Goal: Task Accomplishment & Management: Use online tool/utility

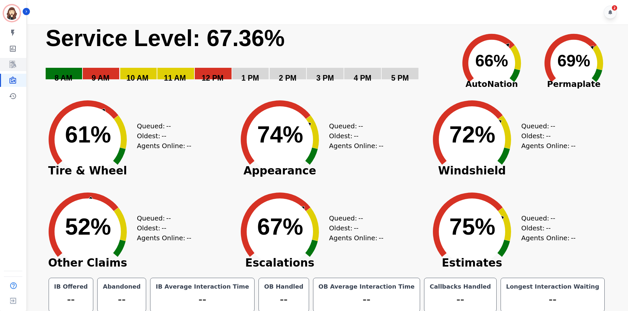
scroll to position [4, 0]
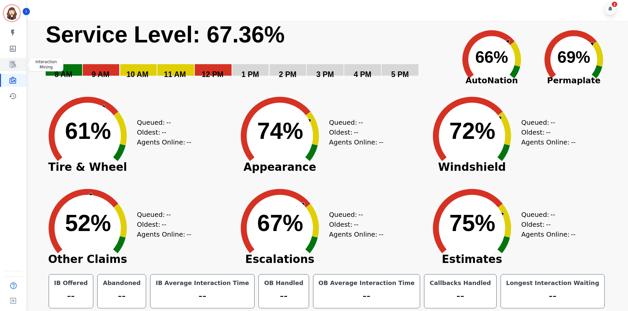
click at [21, 66] on link "Sidebar" at bounding box center [13, 64] width 25 height 13
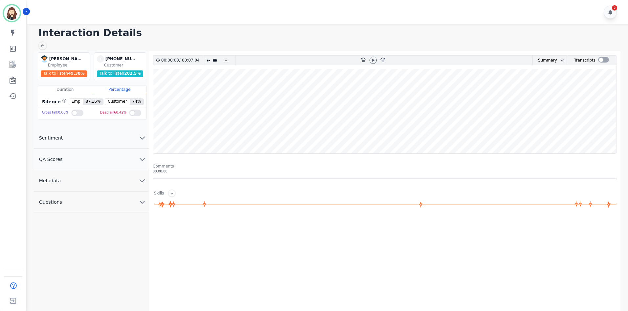
click at [117, 163] on button "QA Scores" at bounding box center [91, 159] width 115 height 21
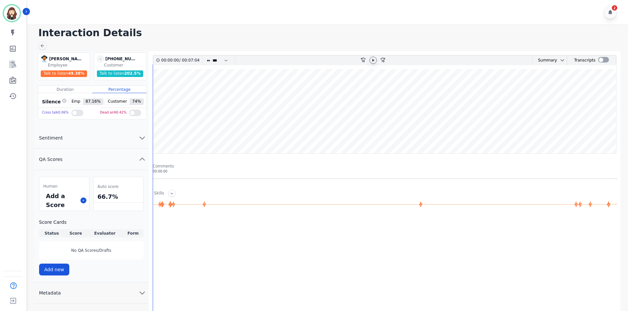
click at [374, 61] on icon at bounding box center [373, 60] width 5 height 5
click at [602, 60] on div at bounding box center [604, 60] width 11 height 6
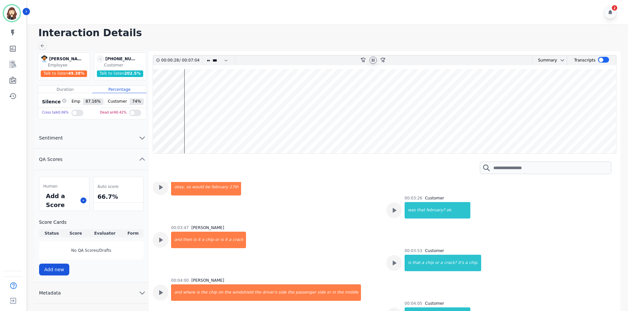
scroll to position [745, 0]
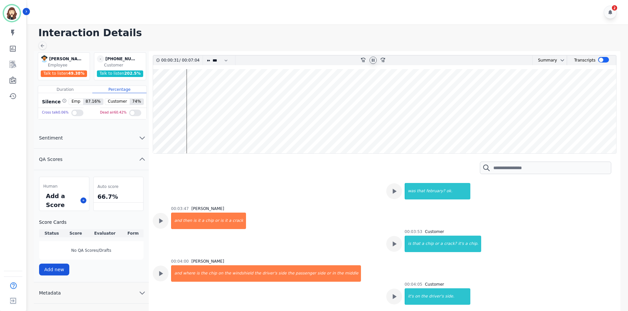
drag, startPoint x: 321, startPoint y: 129, endPoint x: 307, endPoint y: 129, distance: 14.1
click at [320, 129] on wave at bounding box center [384, 111] width 463 height 84
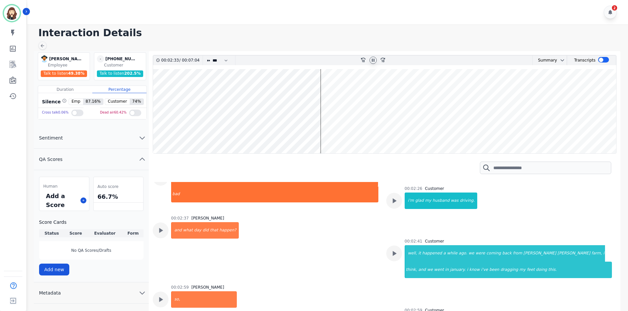
click at [297, 127] on wave at bounding box center [384, 111] width 463 height 84
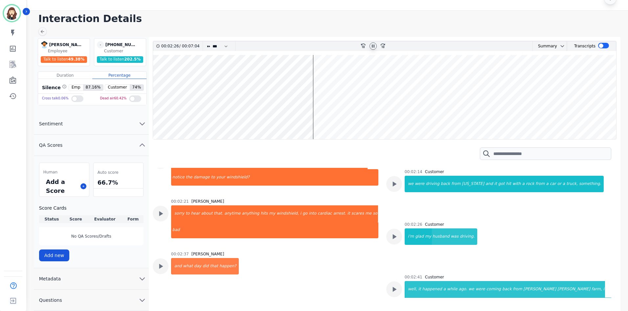
scroll to position [468, 0]
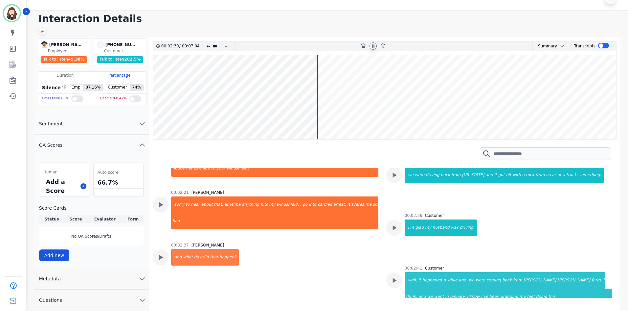
click at [343, 120] on wave at bounding box center [384, 97] width 463 height 84
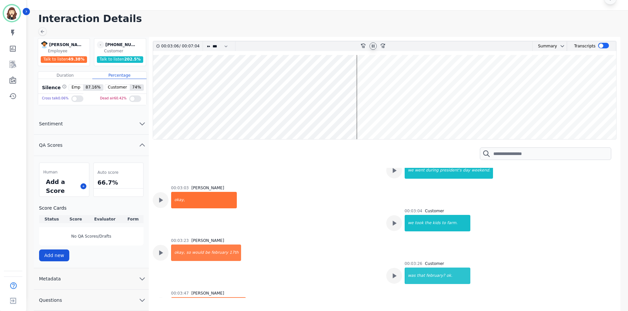
scroll to position [697, 0]
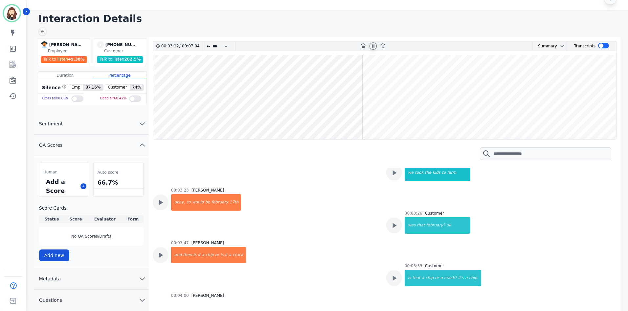
click at [374, 119] on wave at bounding box center [384, 97] width 463 height 84
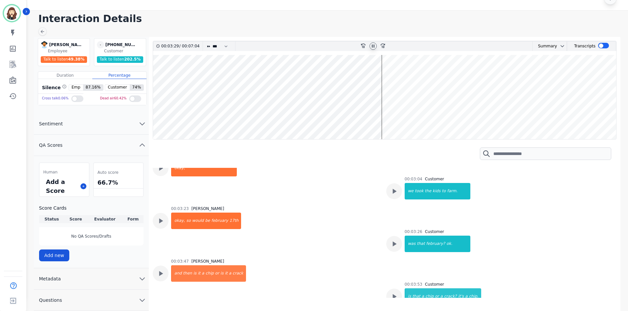
click at [400, 119] on wave at bounding box center [384, 97] width 463 height 84
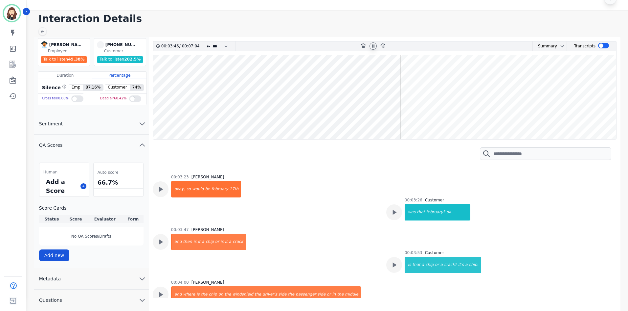
scroll to position [735, 0]
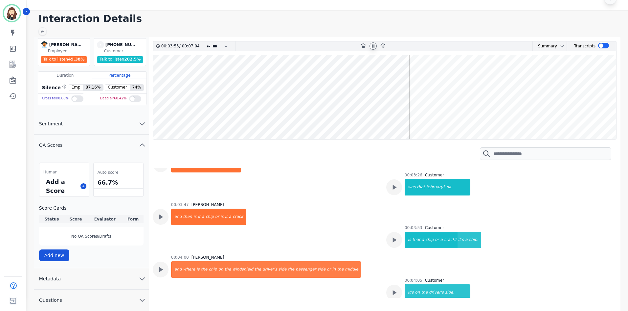
click at [417, 119] on wave at bounding box center [384, 97] width 463 height 84
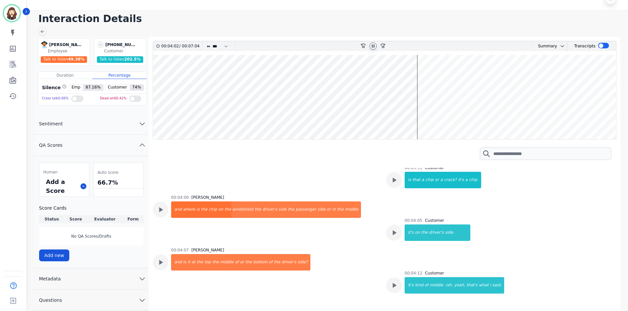
scroll to position [820, 0]
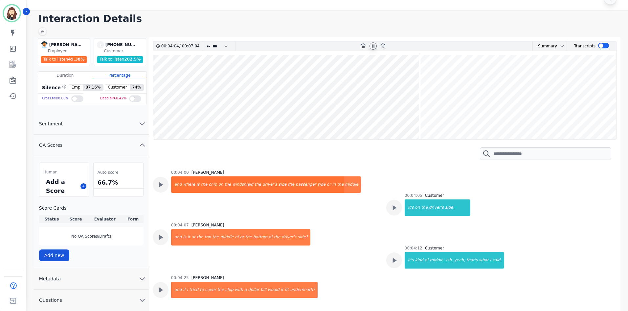
click at [436, 119] on wave at bounding box center [384, 97] width 463 height 84
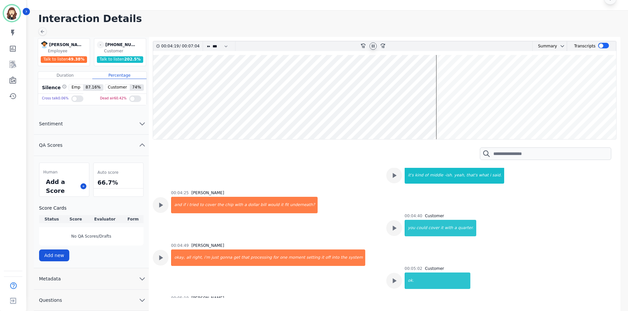
click at [443, 116] on wave at bounding box center [384, 97] width 463 height 84
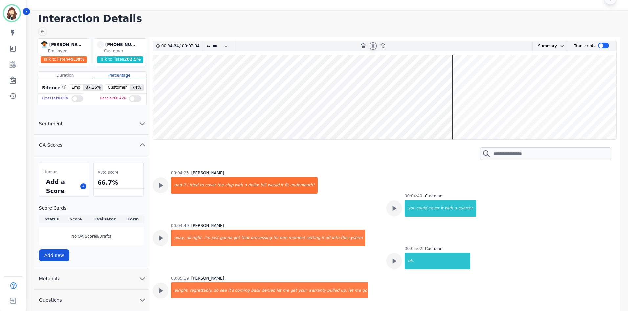
scroll to position [933, 0]
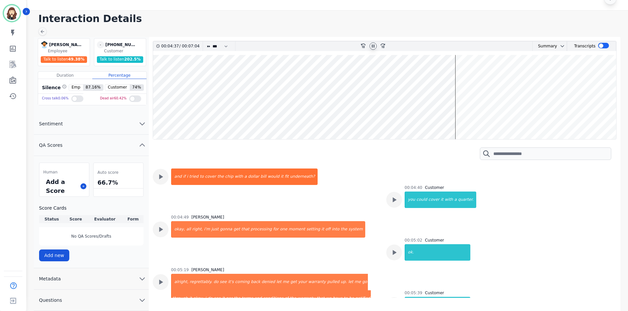
click at [464, 119] on wave at bounding box center [384, 97] width 463 height 84
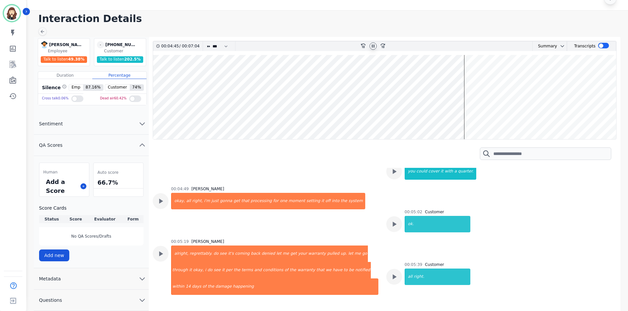
click at [475, 118] on wave at bounding box center [384, 97] width 463 height 84
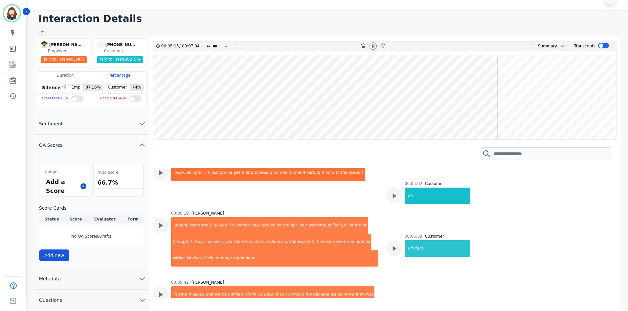
click at [501, 118] on wave at bounding box center [384, 97] width 463 height 84
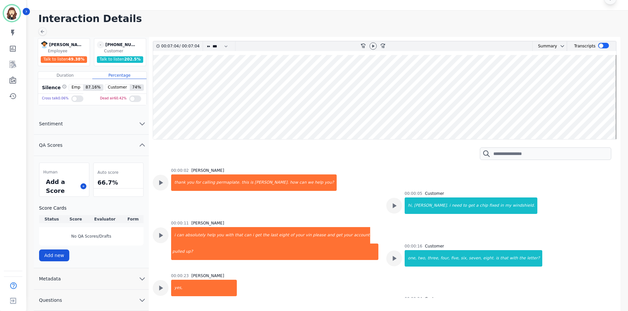
scroll to position [1018, 0]
